Goal: Navigation & Orientation: Understand site structure

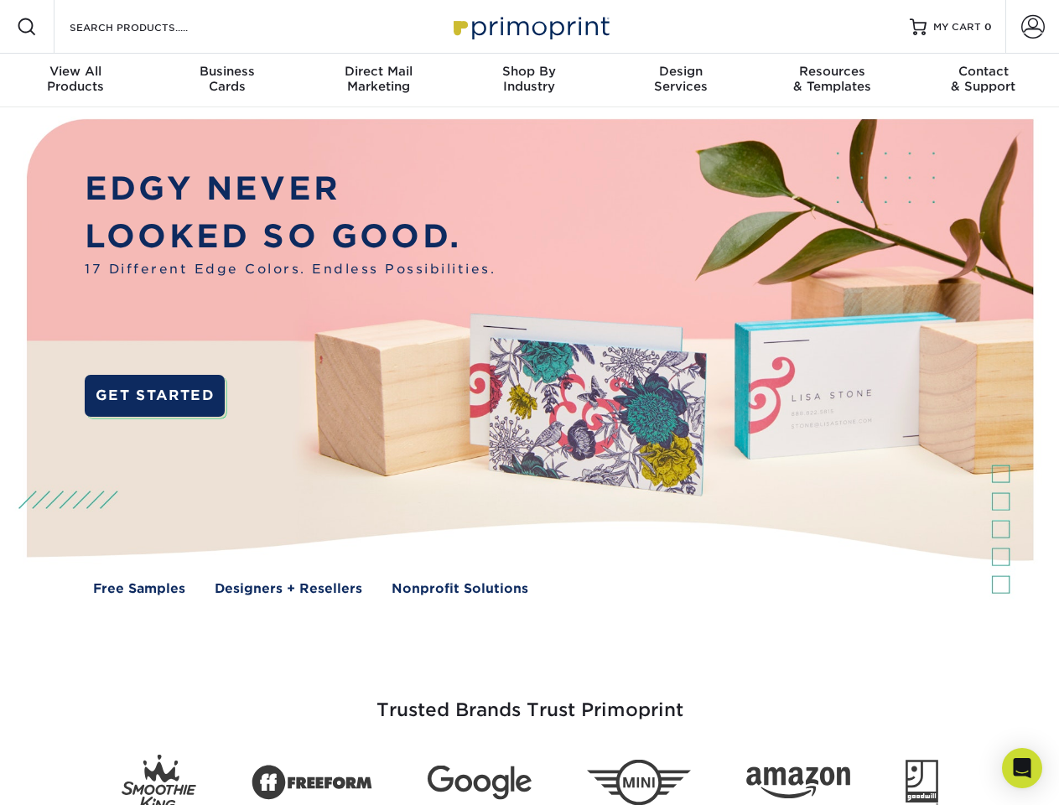
click at [529, 403] on img at bounding box center [529, 369] width 1048 height 524
click at [27, 27] on span at bounding box center [27, 27] width 20 height 20
click at [1032, 27] on span at bounding box center [1032, 26] width 23 height 23
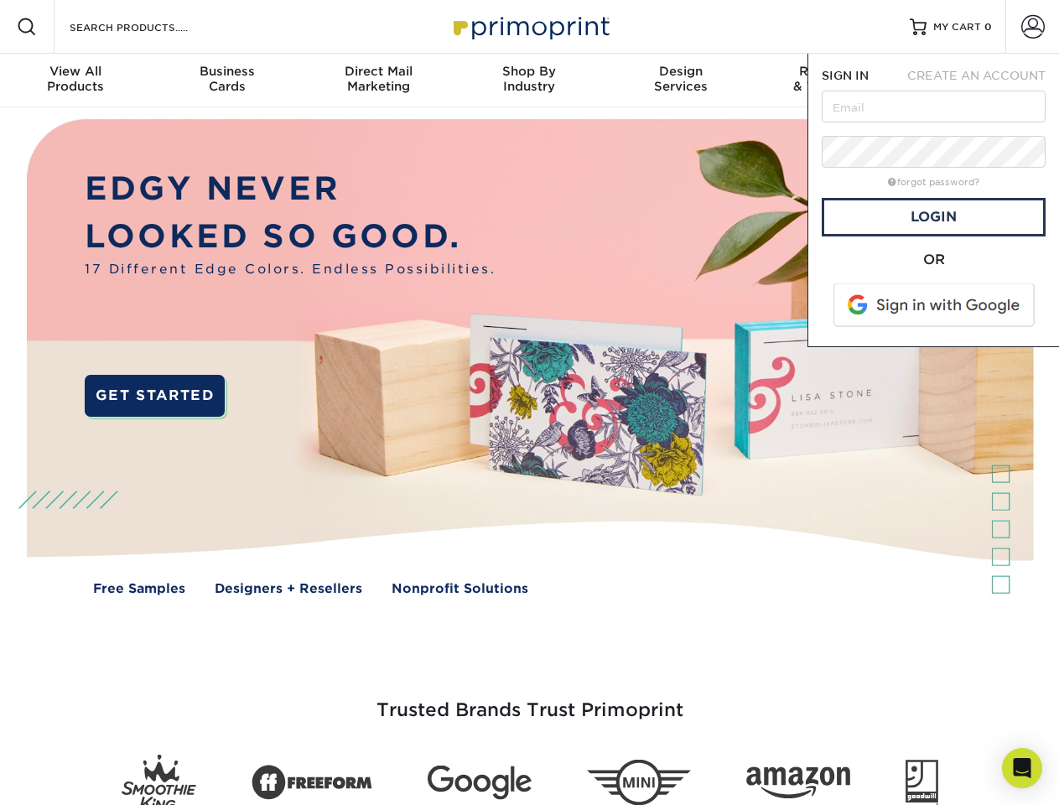
click at [75, 81] on div "View All Products" at bounding box center [75, 79] width 151 height 30
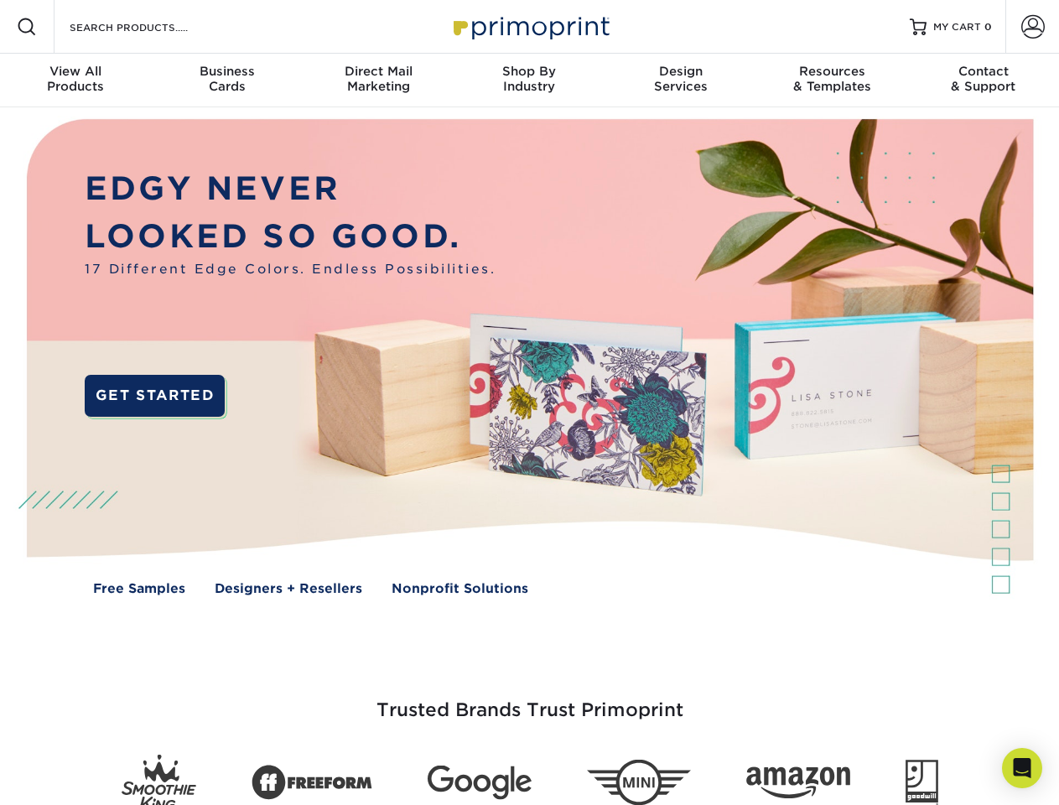
click at [226, 81] on div "Business Cards" at bounding box center [226, 79] width 151 height 30
click at [378, 81] on div "Direct Mail Marketing" at bounding box center [378, 79] width 151 height 30
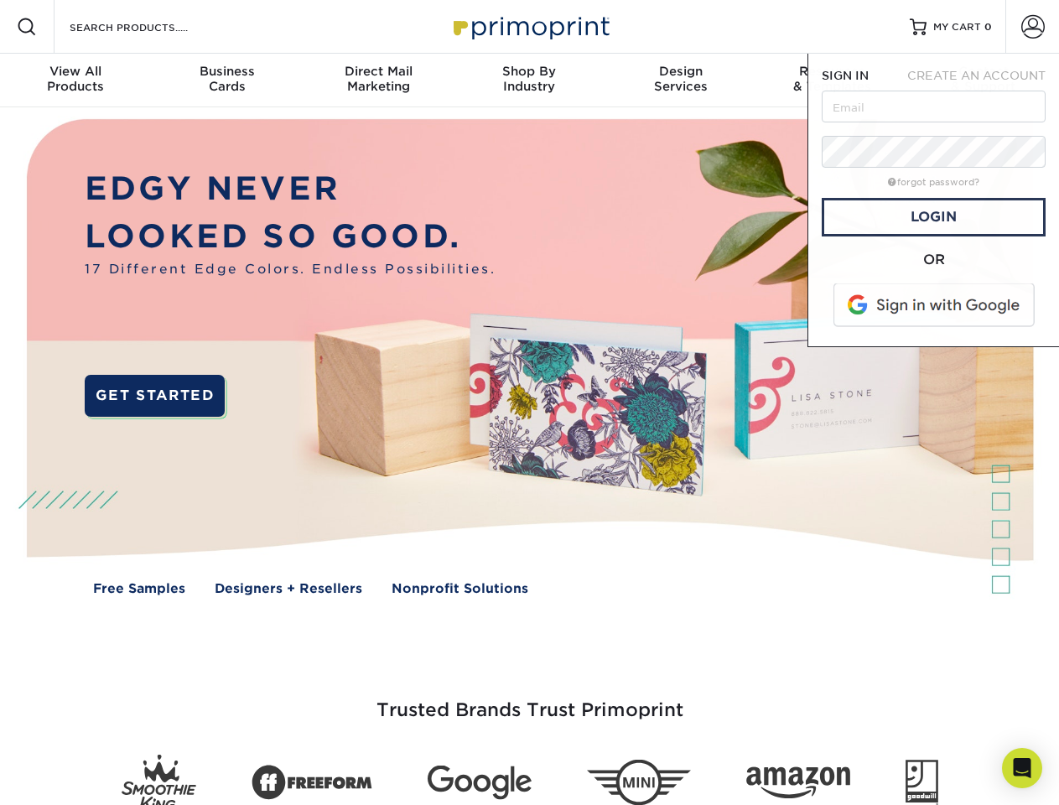
click at [529, 81] on div "Shop By Industry" at bounding box center [529, 79] width 151 height 30
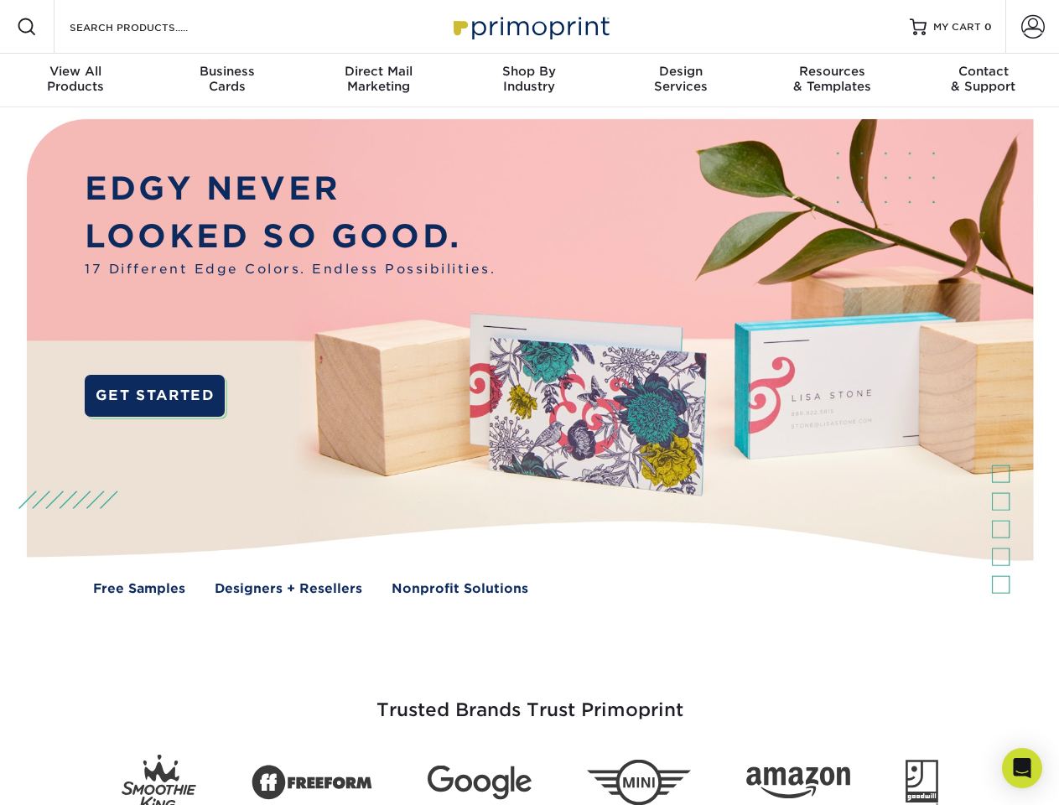
click at [681, 81] on div "Design Services" at bounding box center [680, 79] width 151 height 30
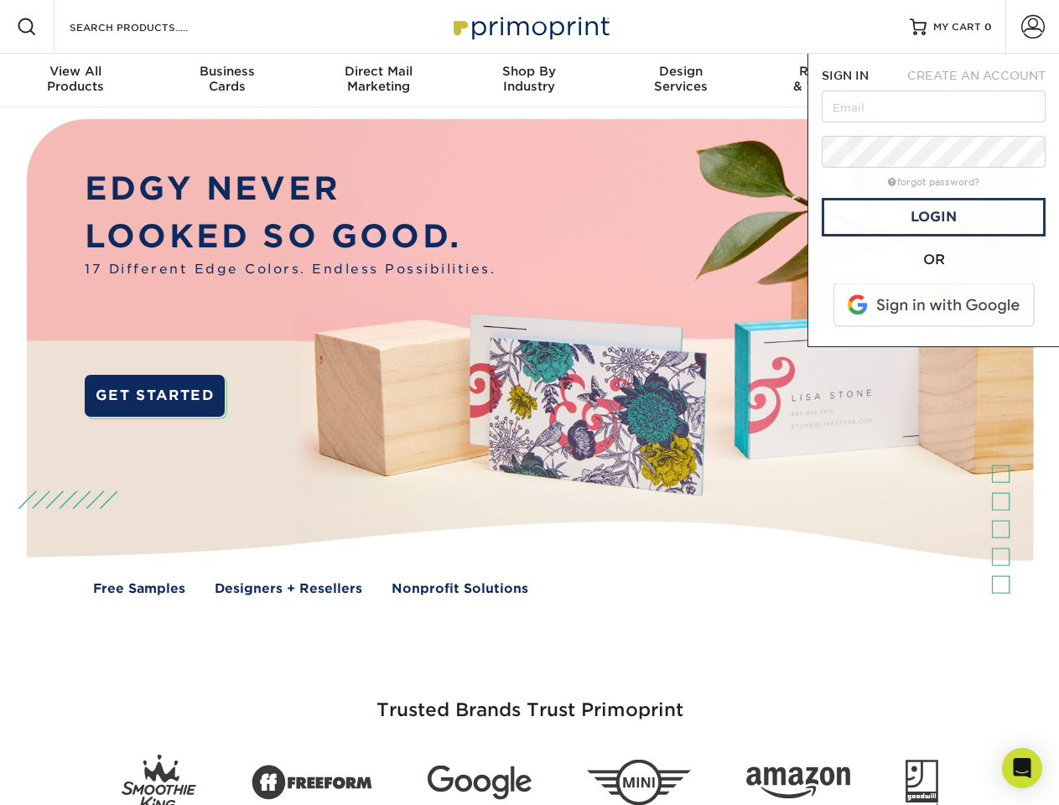
click at [832, 81] on span "SIGN IN" at bounding box center [845, 75] width 47 height 13
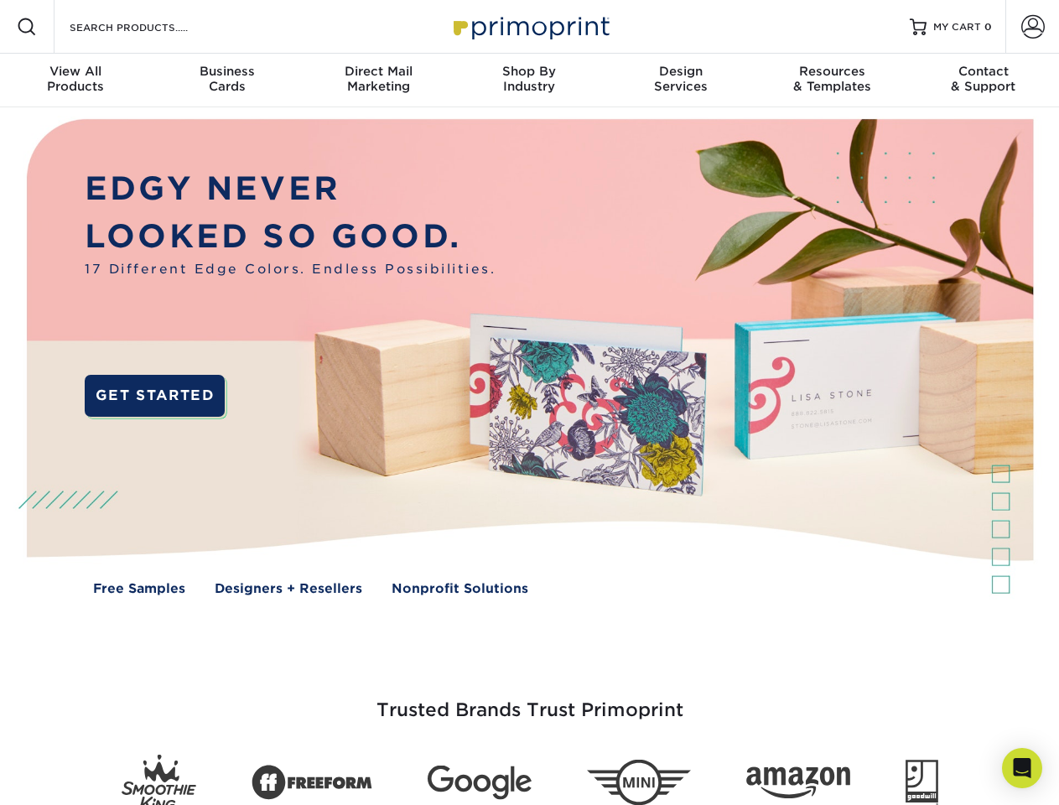
click at [984, 81] on div "Contact & Support" at bounding box center [983, 79] width 151 height 30
